Goal: Find specific page/section: Find specific page/section

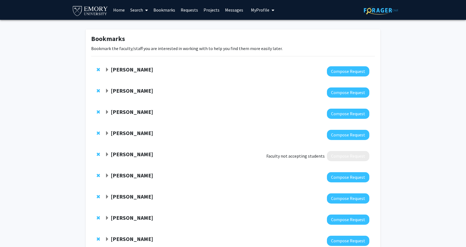
click at [205, 163] on div "[PERSON_NAME] Faculty not accepting students Compose Request" at bounding box center [233, 156] width 284 height 21
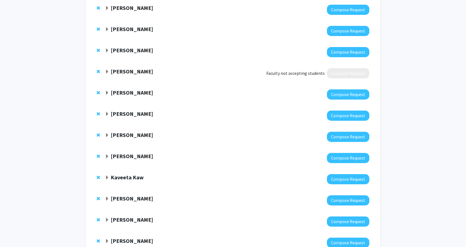
scroll to position [50, 0]
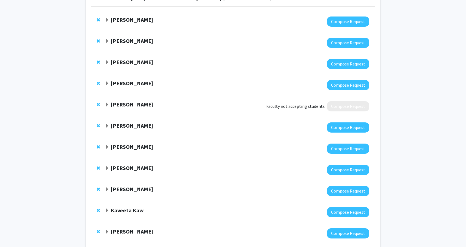
click at [99, 104] on span "Remove Kathryn Oliver from bookmarks" at bounding box center [98, 104] width 3 height 4
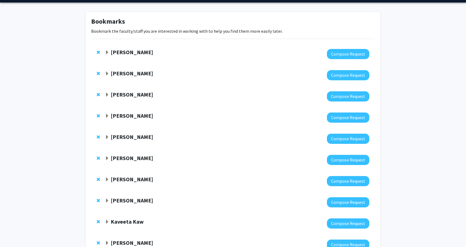
scroll to position [0, 0]
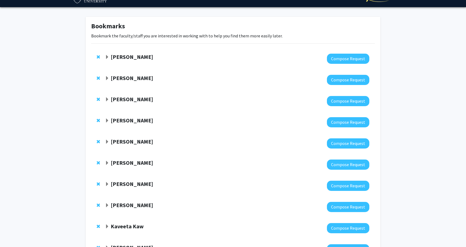
scroll to position [13, 0]
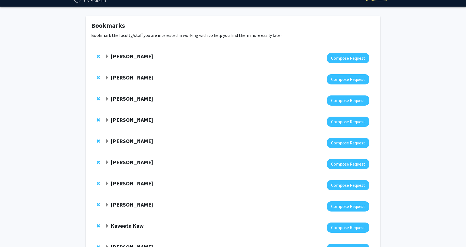
click at [126, 116] on div "[PERSON_NAME] Compose Request" at bounding box center [233, 121] width 284 height 21
click at [143, 124] on div "[PERSON_NAME]" at bounding box center [164, 120] width 119 height 7
click at [133, 118] on strong "[PERSON_NAME]" at bounding box center [132, 120] width 42 height 7
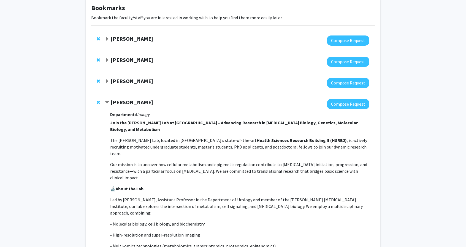
scroll to position [0, 0]
